Goal: Information Seeking & Learning: Find specific fact

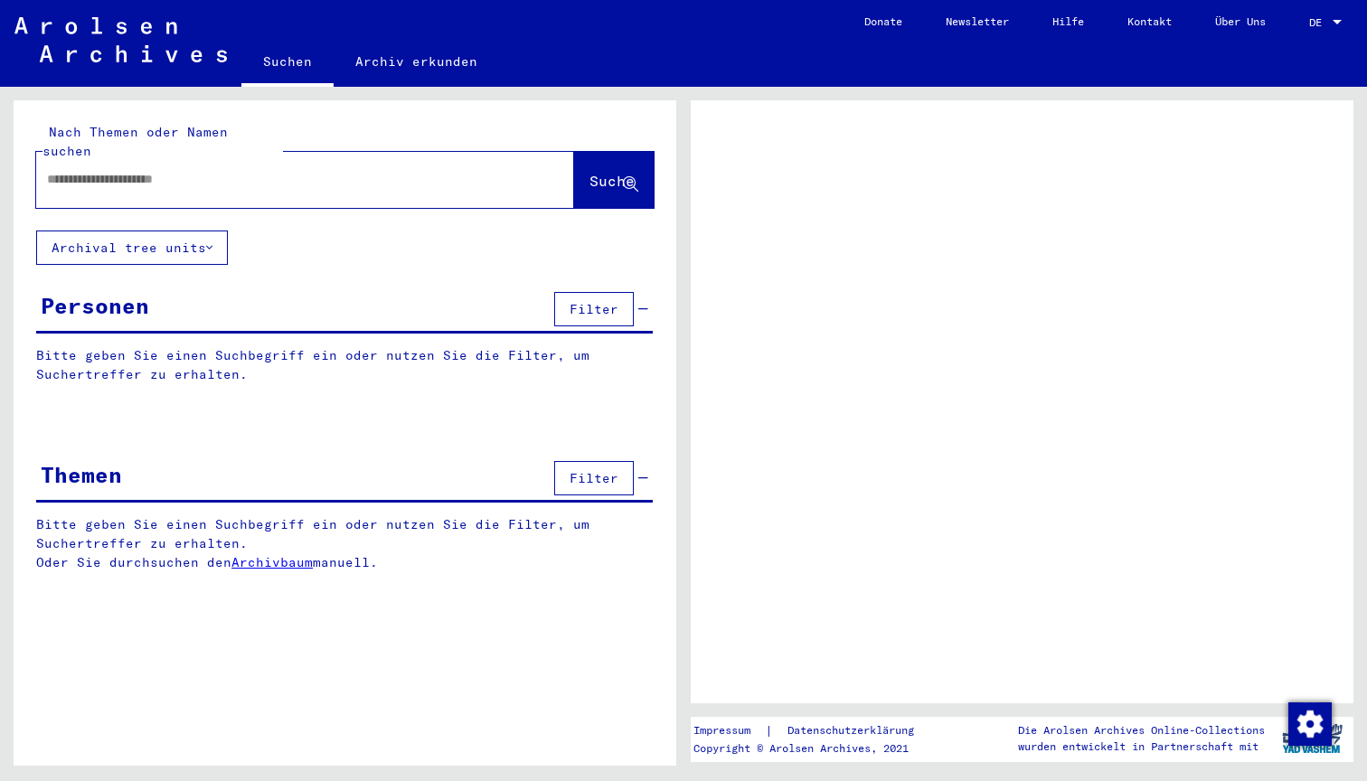
click at [344, 170] on input "text" at bounding box center [289, 179] width 484 height 19
click at [195, 326] on yv-its-grid-expansion-panel "Personen Filter Bitte geben Sie einen Suchbegriff ein oder nutzen Sie die Filte…" at bounding box center [345, 350] width 663 height 124
click at [625, 292] on button "Filter" at bounding box center [594, 309] width 80 height 34
click at [614, 301] on span "Filter" at bounding box center [594, 309] width 49 height 16
click at [209, 159] on div at bounding box center [283, 179] width 495 height 41
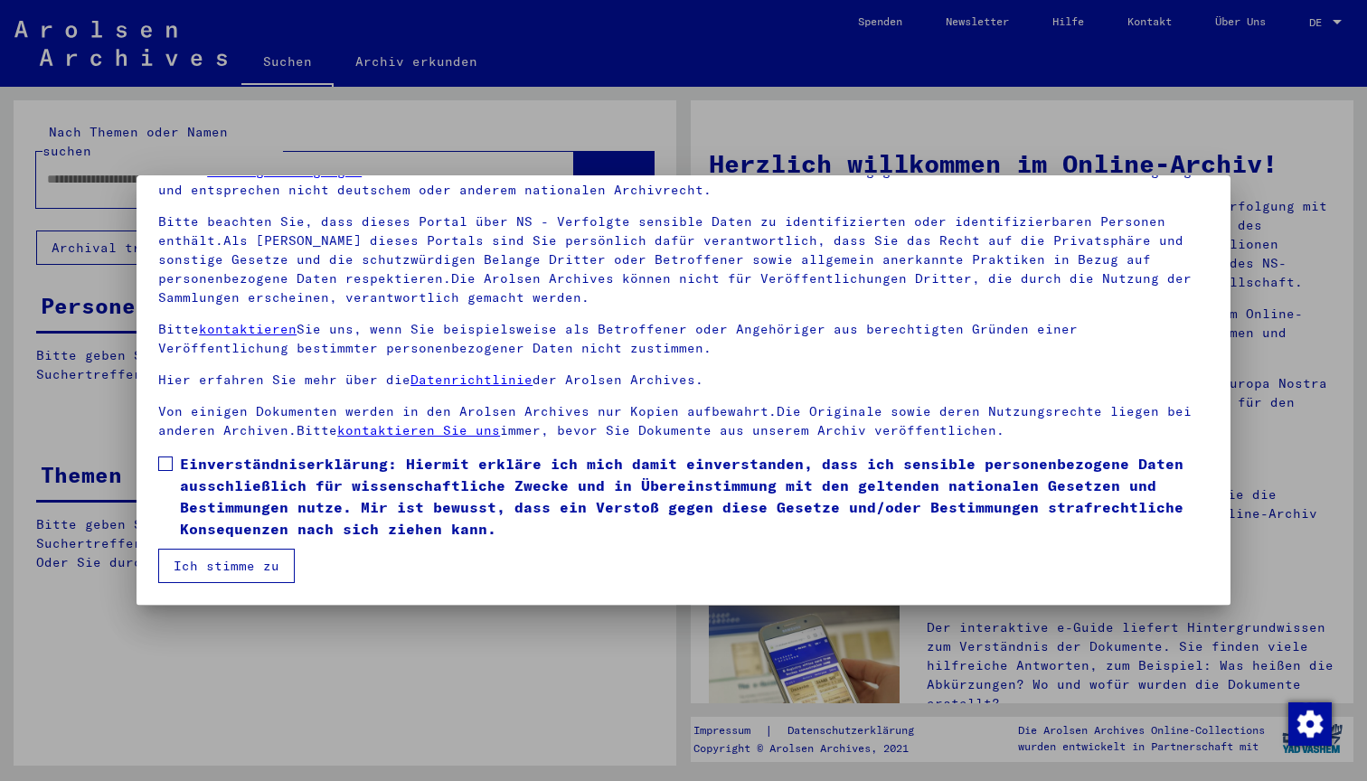
click at [202, 487] on span "Einverständniserklärung: Hiermit erkläre ich mich damit einverstanden, dass ich…" at bounding box center [694, 496] width 1029 height 87
click at [203, 549] on button "Ich stimme zu" at bounding box center [226, 566] width 137 height 34
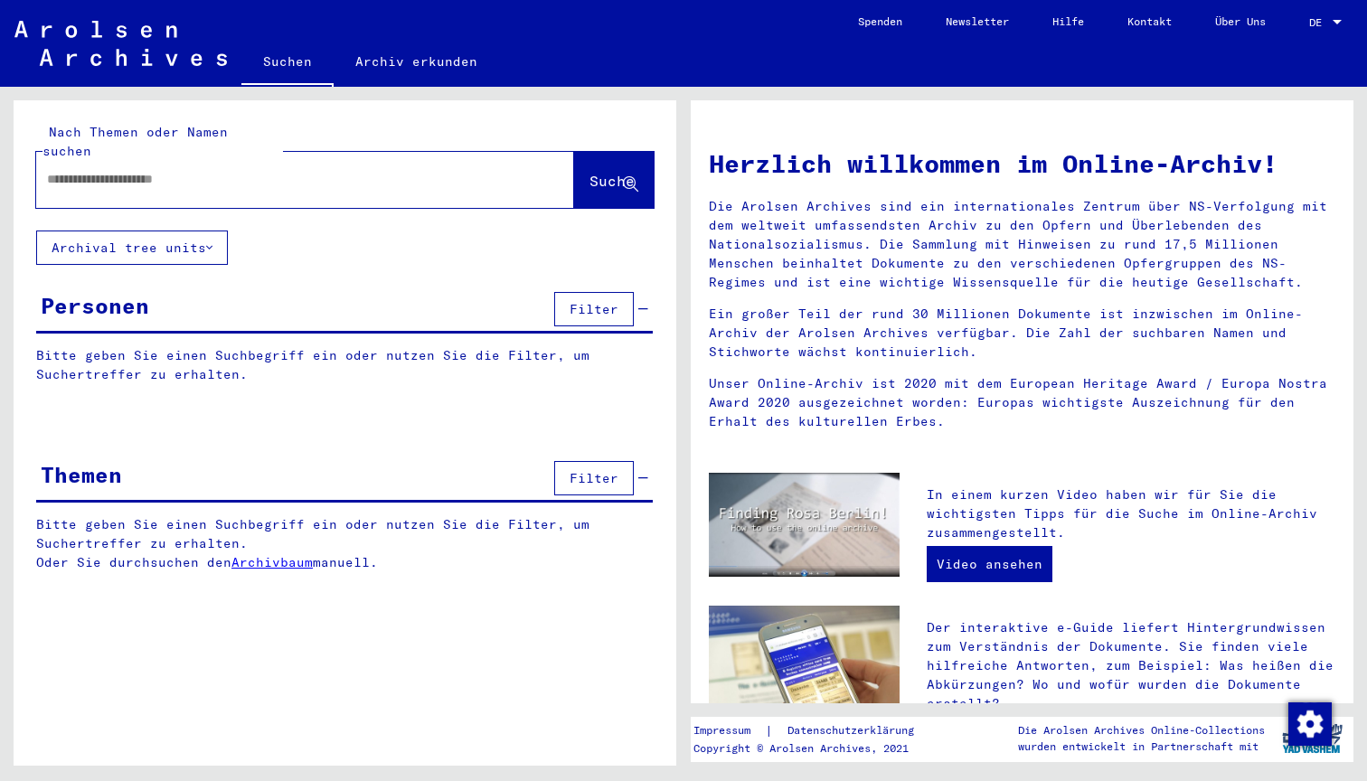
click at [615, 301] on span "Filter" at bounding box center [594, 309] width 49 height 16
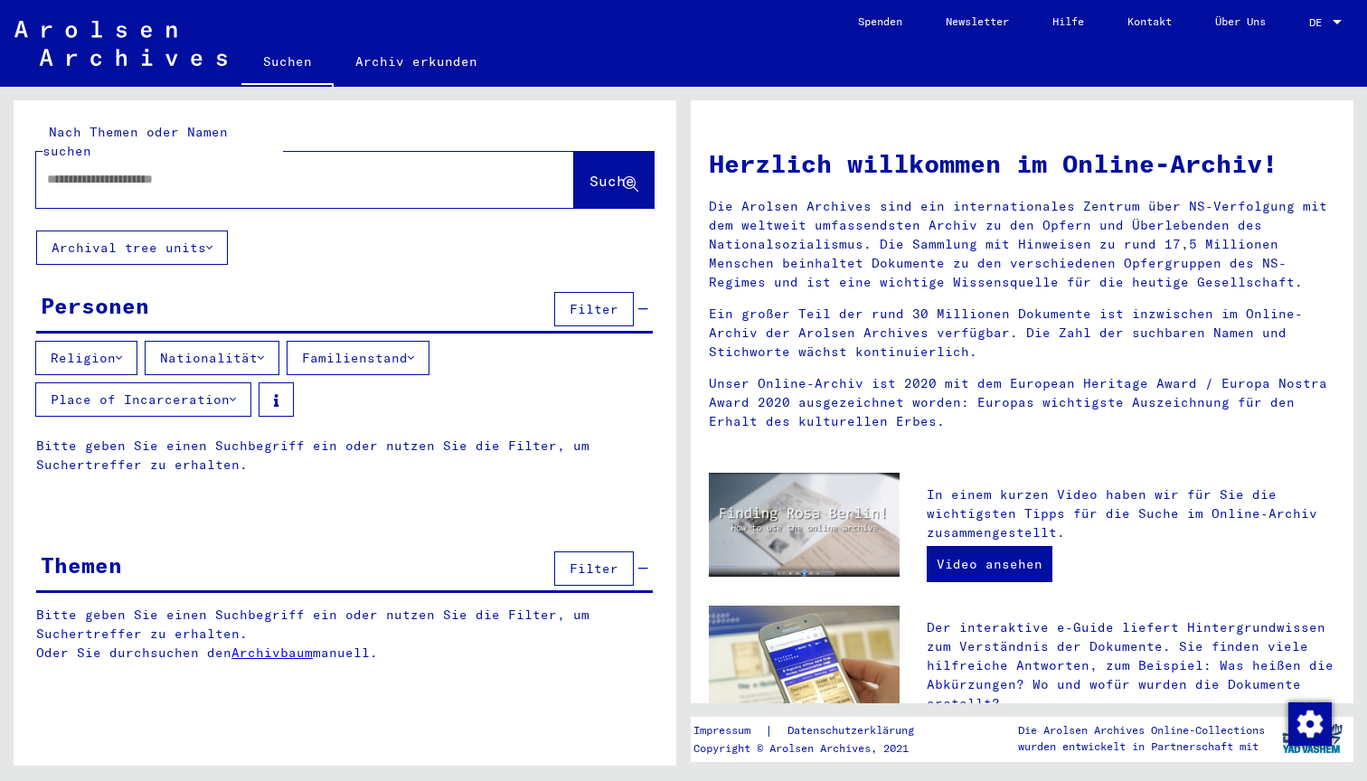
click at [211, 341] on button "Nationalität" at bounding box center [212, 358] width 135 height 34
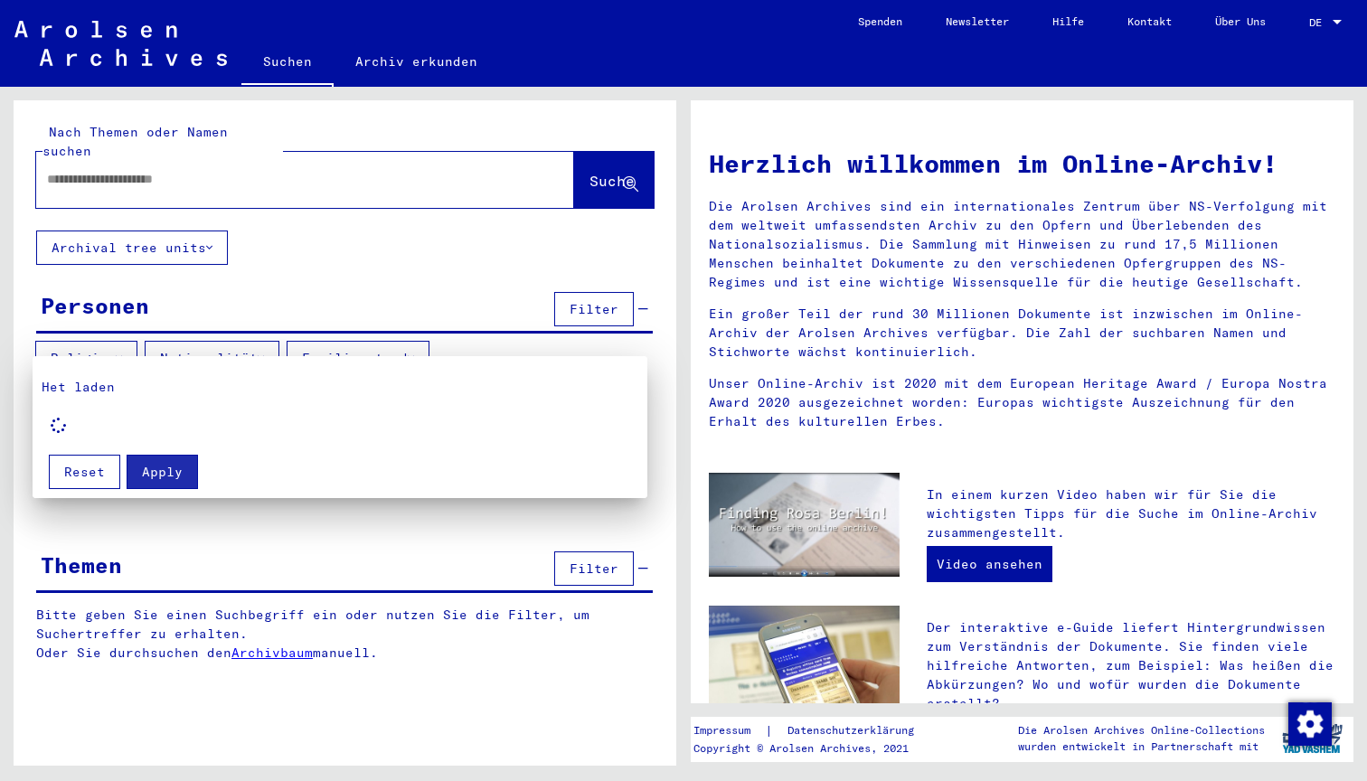
click at [243, 299] on div at bounding box center [683, 390] width 1367 height 781
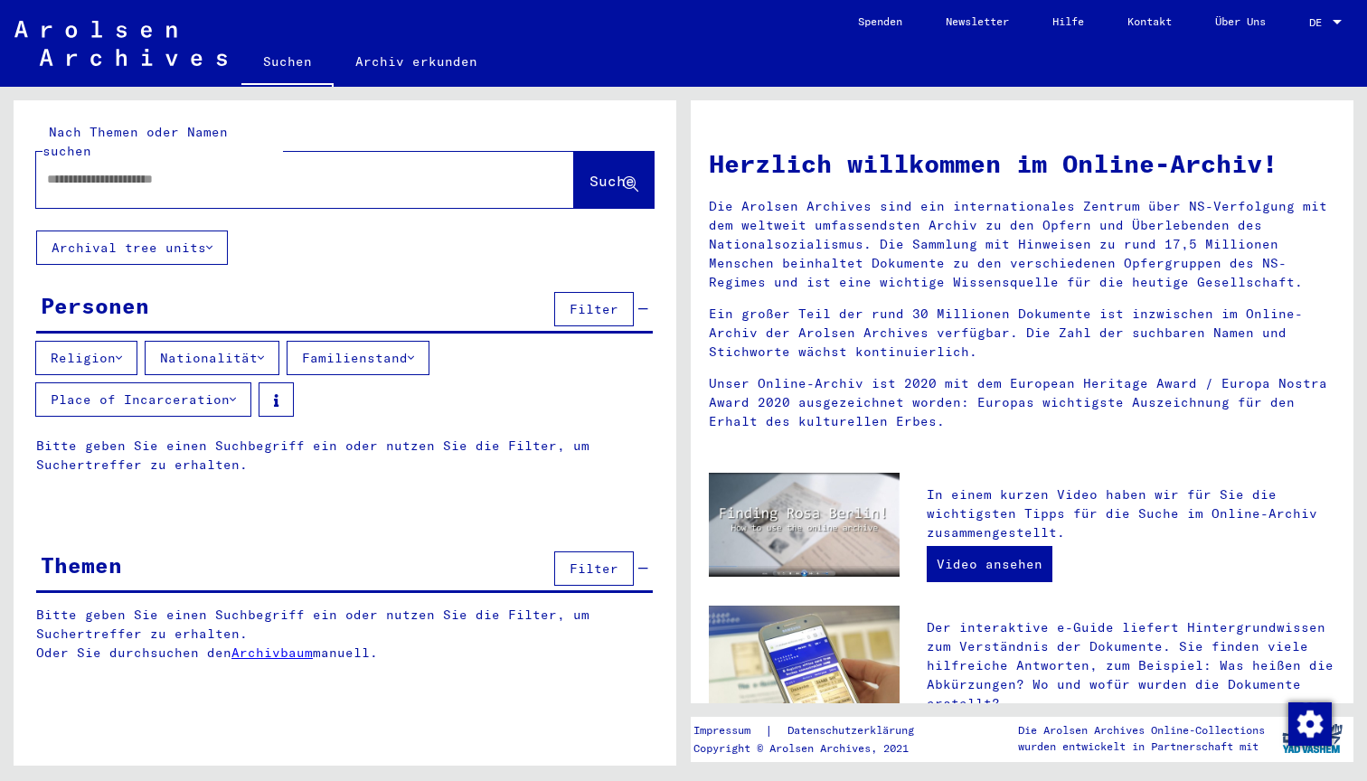
click at [159, 397] on button "Place of Incarceration" at bounding box center [143, 400] width 216 height 34
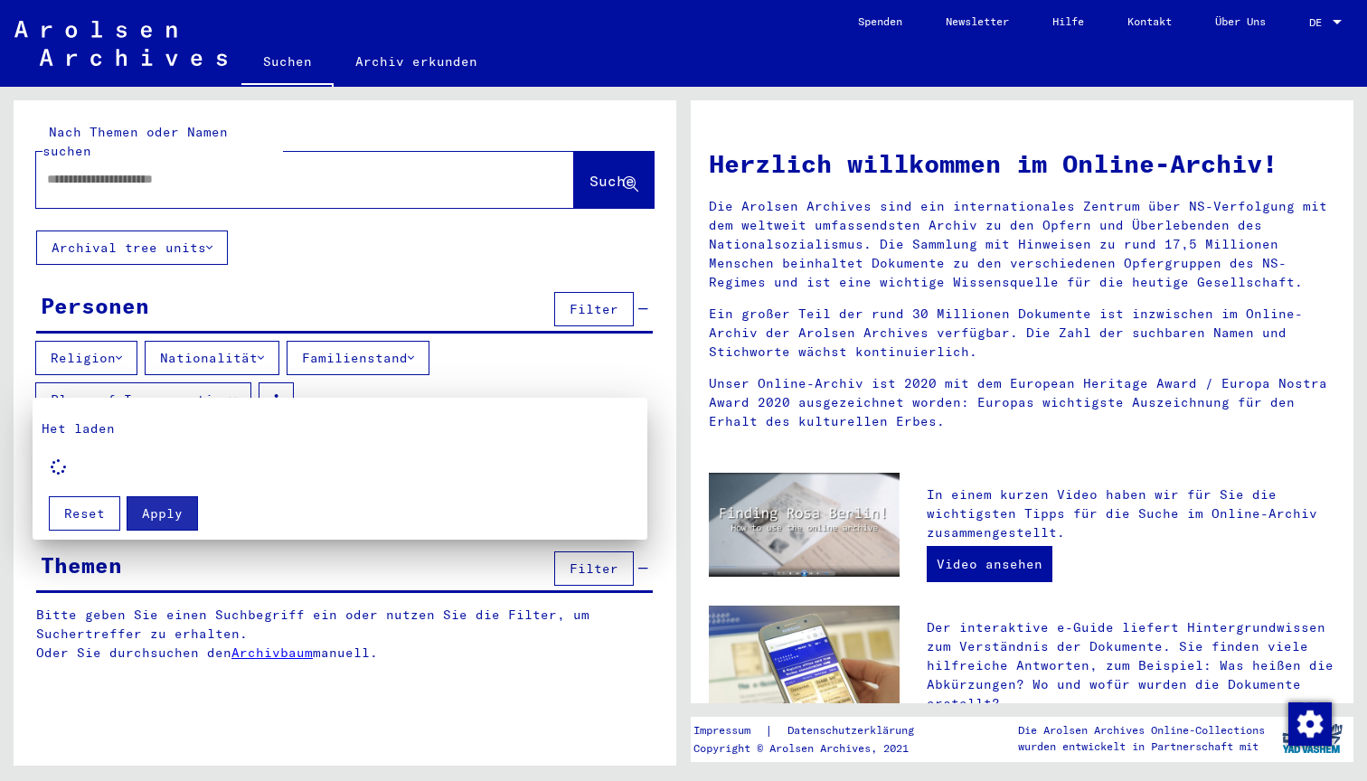
click at [156, 383] on div at bounding box center [683, 390] width 1367 height 781
